Goal: Obtain resource: Obtain resource

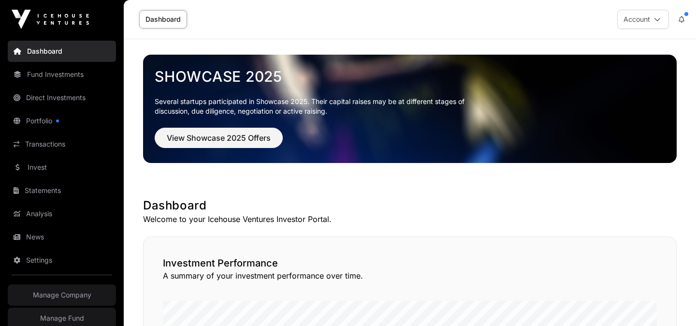
click at [42, 115] on link "Portfolio" at bounding box center [62, 120] width 108 height 21
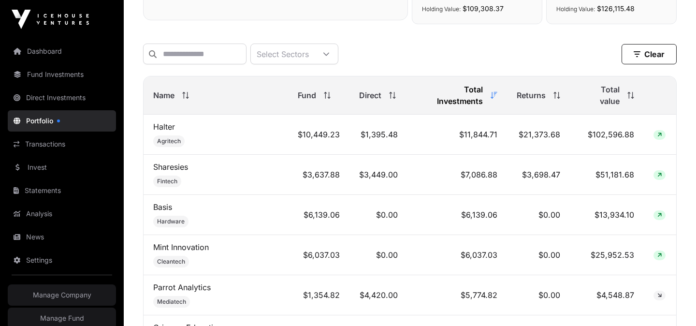
scroll to position [371, 0]
click at [167, 162] on link "Sharesies" at bounding box center [170, 167] width 35 height 10
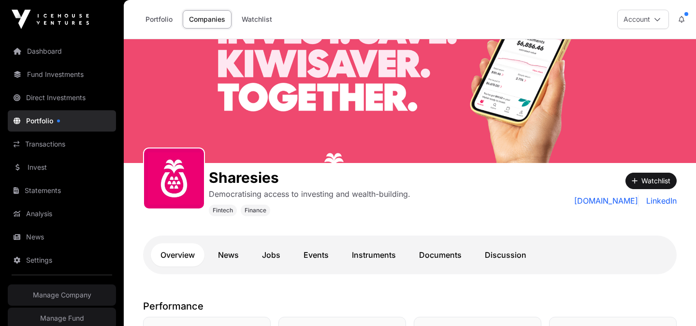
click at [427, 255] on link "Documents" at bounding box center [440, 254] width 62 height 23
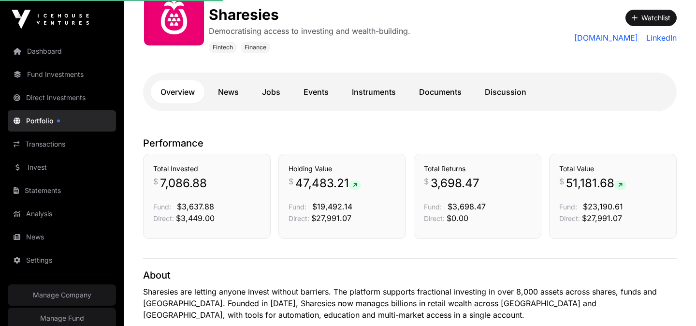
scroll to position [164, 0]
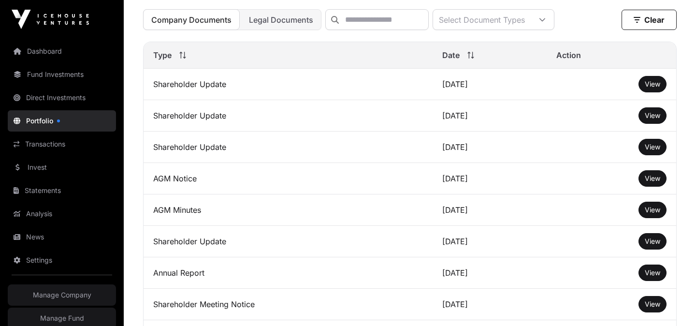
scroll to position [261, 0]
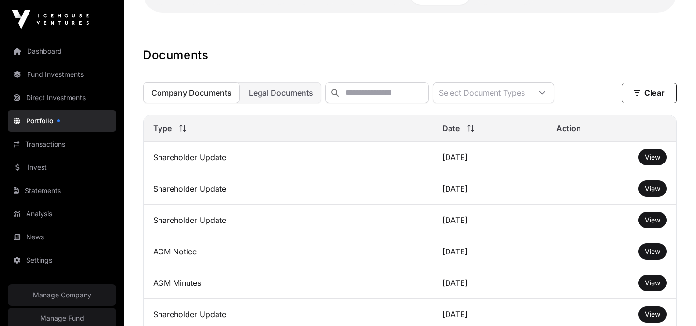
click at [649, 156] on span "View" at bounding box center [652, 157] width 15 height 8
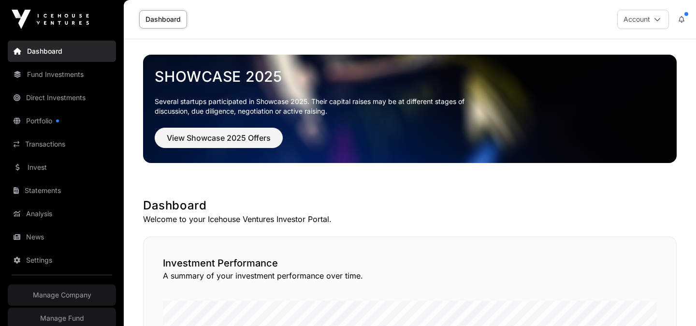
scroll to position [36, 0]
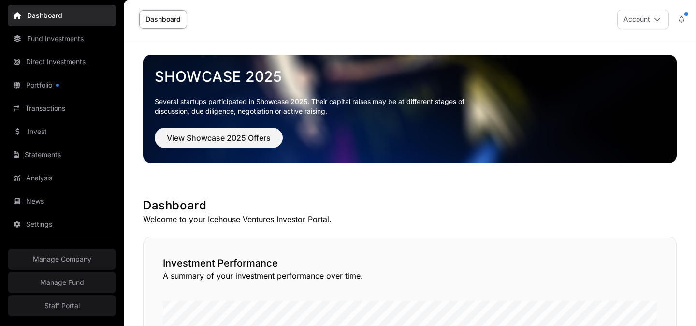
click at [60, 303] on link "Staff Portal" at bounding box center [62, 305] width 108 height 21
